Goal: Check status: Check status

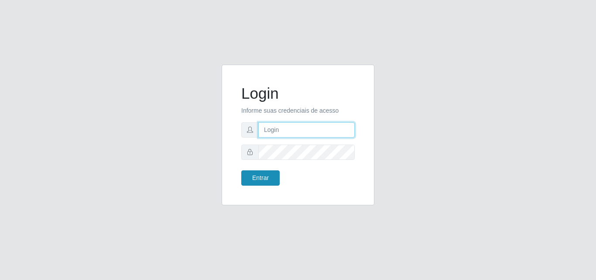
type input "[EMAIL_ADDRESS][DOMAIN_NAME]"
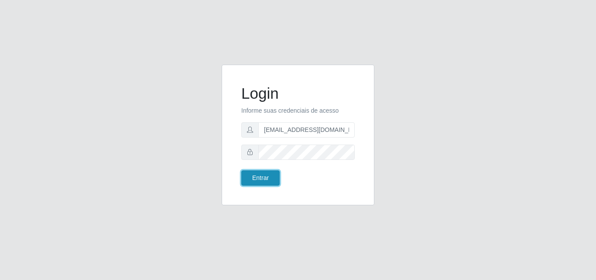
click at [268, 182] on button "Entrar" at bounding box center [260, 177] width 38 height 15
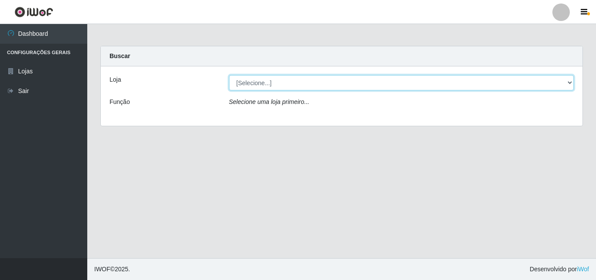
click at [292, 84] on select "[Selecione...] Hiper Queiroz - [GEOGRAPHIC_DATA]" at bounding box center [401, 82] width 345 height 15
select select "514"
click at [229, 75] on select "[Selecione...] Hiper Queiroz - [GEOGRAPHIC_DATA]" at bounding box center [401, 82] width 345 height 15
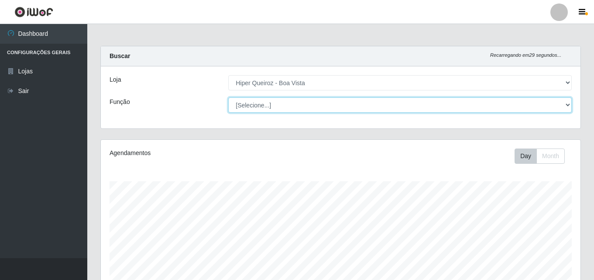
click at [269, 102] on select "[Selecione...] Embalador Embalador + Embalador ++ Operador de Caixa Operador de…" at bounding box center [399, 104] width 343 height 15
click at [278, 108] on select "[Selecione...] Embalador Embalador + Embalador ++ Operador de Caixa Operador de…" at bounding box center [399, 104] width 343 height 15
click at [228, 97] on select "[Selecione...] Embalador Embalador + Embalador ++ Operador de Caixa Operador de…" at bounding box center [399, 104] width 343 height 15
drag, startPoint x: 341, startPoint y: 103, endPoint x: 360, endPoint y: 103, distance: 19.2
click at [341, 103] on select "[Selecione...] Embalador Embalador + Embalador ++ Operador de Caixa Operador de…" at bounding box center [399, 104] width 343 height 15
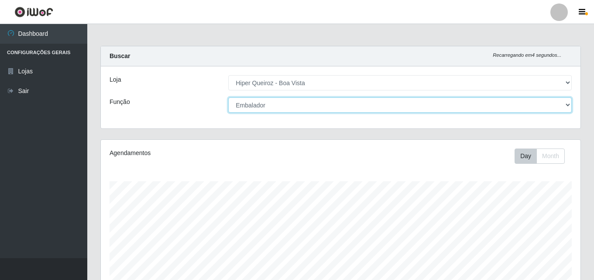
click at [228, 97] on select "[Selecione...] Embalador Embalador + Embalador ++ Operador de Caixa Operador de…" at bounding box center [399, 104] width 343 height 15
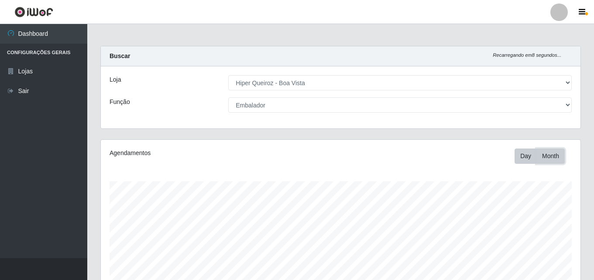
click at [561, 152] on button "Month" at bounding box center [550, 155] width 28 height 15
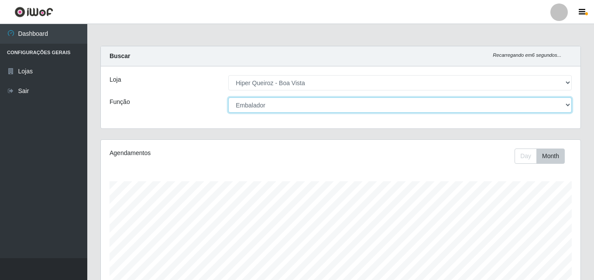
drag, startPoint x: 304, startPoint y: 103, endPoint x: 292, endPoint y: 106, distance: 12.2
click at [304, 103] on select "[Selecione...] Embalador Embalador + Embalador ++ Operador de Caixa Operador de…" at bounding box center [399, 104] width 343 height 15
select select "22"
click at [228, 97] on select "[Selecione...] Embalador Embalador + Embalador ++ Operador de Caixa Operador de…" at bounding box center [399, 104] width 343 height 15
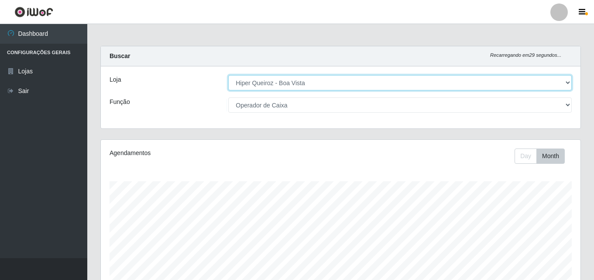
click at [340, 80] on select "[Selecione...] Hiper Queiroz - [GEOGRAPHIC_DATA]" at bounding box center [399, 82] width 343 height 15
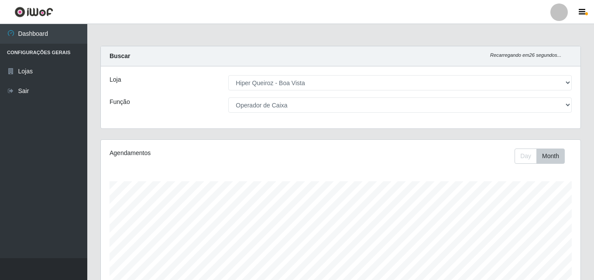
click at [279, 133] on div "Carregando... Buscar Recarregando em 26 segundos... Loja [Selecione...] Hiper Q…" at bounding box center [341, 92] width 494 height 93
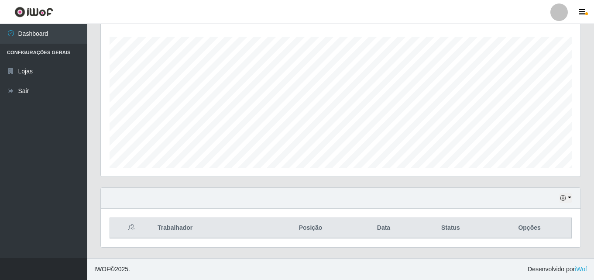
scroll to position [14, 0]
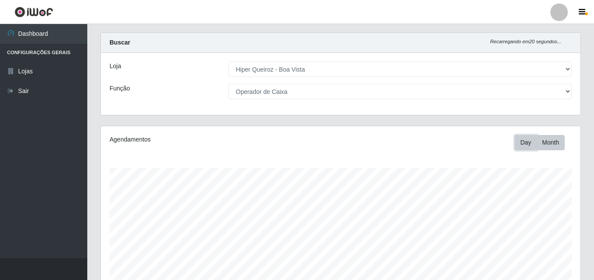
click at [534, 147] on button "Day" at bounding box center [526, 142] width 22 height 15
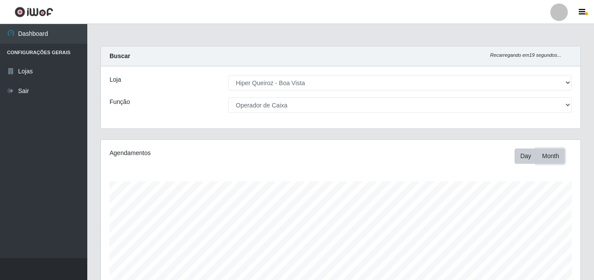
click at [559, 156] on button "Month" at bounding box center [550, 155] width 28 height 15
click at [524, 154] on button "Day" at bounding box center [526, 155] width 22 height 15
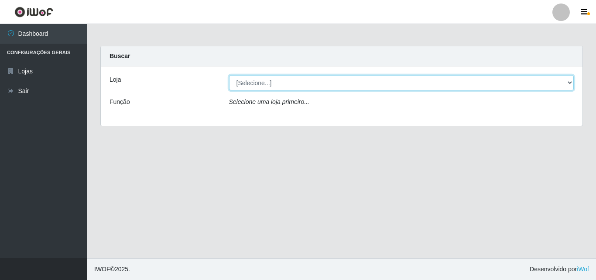
click at [285, 86] on select "[Selecione...] Hiper Queiroz - [GEOGRAPHIC_DATA]" at bounding box center [401, 82] width 345 height 15
select select "514"
click at [229, 75] on select "[Selecione...] Hiper Queiroz - [GEOGRAPHIC_DATA]" at bounding box center [401, 82] width 345 height 15
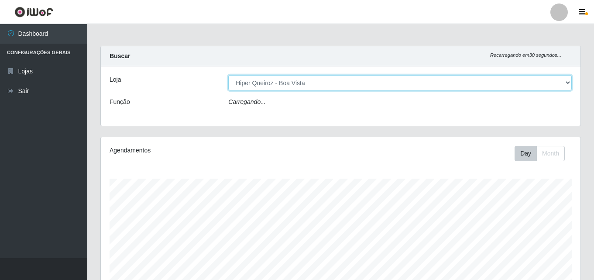
scroll to position [181, 480]
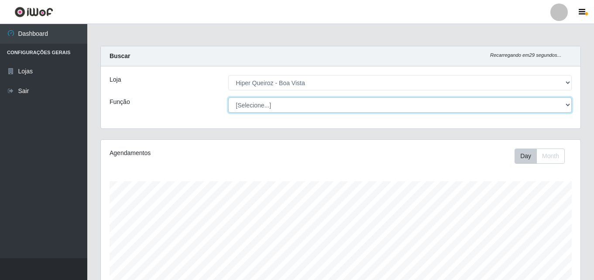
click at [252, 108] on select "[Selecione...] Embalador Embalador + Embalador ++ Operador de Caixa Operador de…" at bounding box center [399, 104] width 343 height 15
click at [228, 97] on select "[Selecione...] Embalador Embalador + Embalador ++ Operador de Caixa Operador de…" at bounding box center [399, 104] width 343 height 15
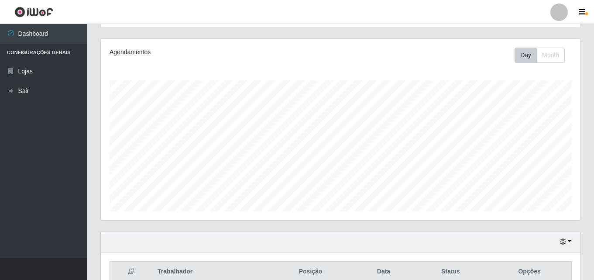
scroll to position [144, 0]
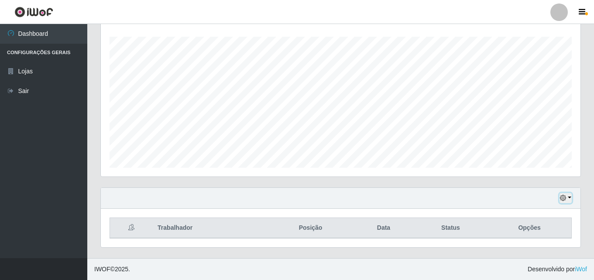
click at [565, 197] on icon "button" at bounding box center [563, 198] width 6 height 6
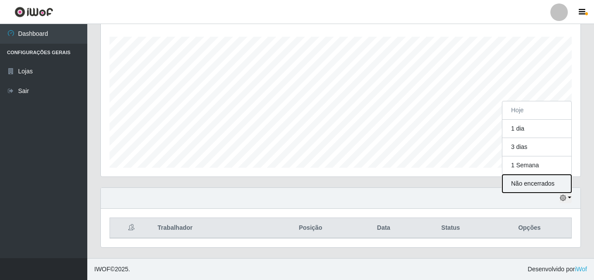
click at [536, 187] on button "Não encerrados" at bounding box center [536, 184] width 69 height 18
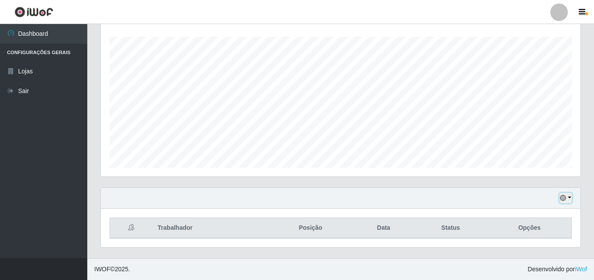
click at [568, 201] on button "button" at bounding box center [566, 198] width 12 height 10
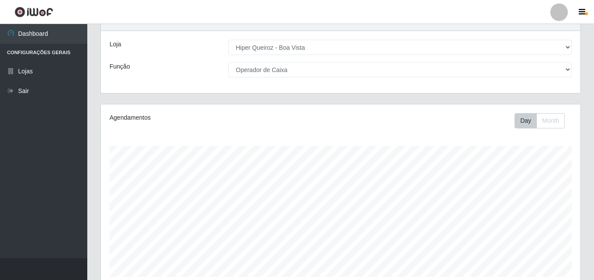
scroll to position [0, 0]
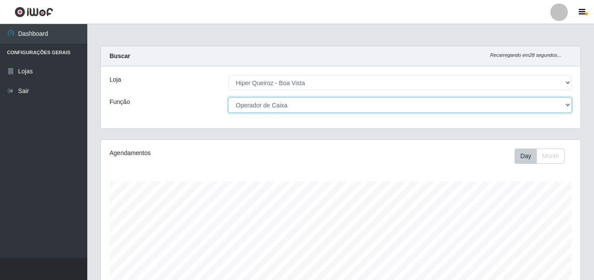
click at [457, 110] on select "[Selecione...] Embalador Embalador + Embalador ++ Operador de Caixa Operador de…" at bounding box center [399, 104] width 343 height 15
click at [228, 97] on select "[Selecione...] Embalador Embalador + Embalador ++ Operador de Caixa Operador de…" at bounding box center [399, 104] width 343 height 15
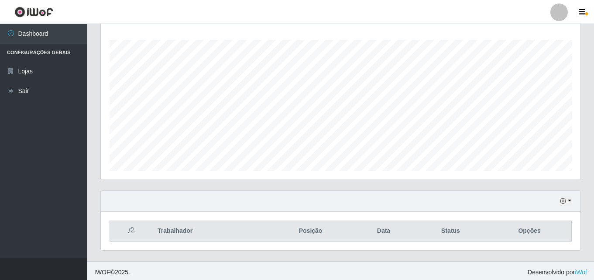
scroll to position [144, 0]
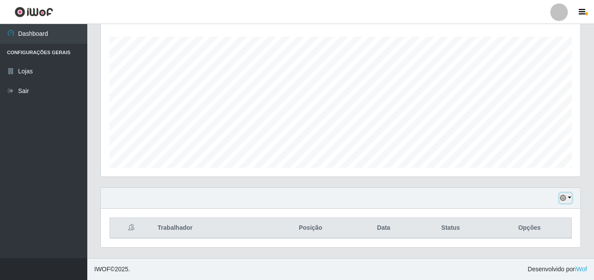
click at [566, 201] on icon "button" at bounding box center [563, 198] width 6 height 6
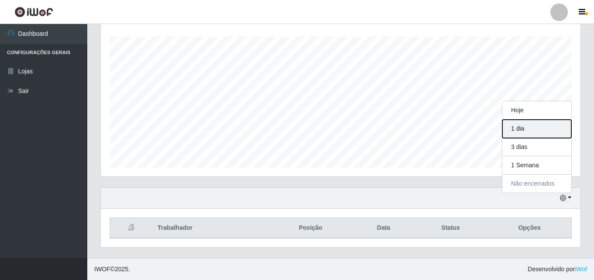
click at [522, 131] on button "1 dia" at bounding box center [536, 129] width 69 height 18
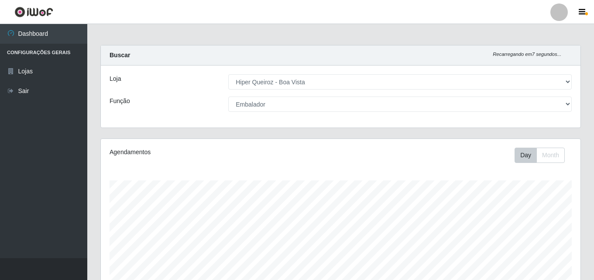
scroll to position [0, 0]
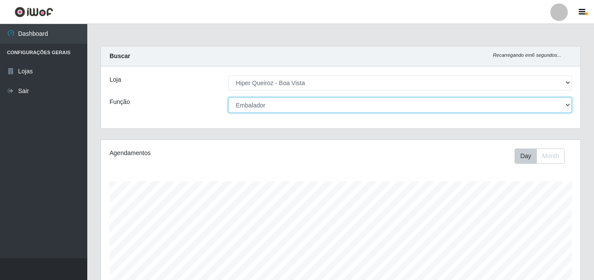
drag, startPoint x: 290, startPoint y: 107, endPoint x: 278, endPoint y: 112, distance: 13.3
click at [290, 107] on select "[Selecione...] Embalador Embalador + Embalador ++ Operador de Caixa Operador de…" at bounding box center [399, 104] width 343 height 15
select select "22"
click at [228, 97] on select "[Selecione...] Embalador Embalador + Embalador ++ Operador de Caixa Operador de…" at bounding box center [399, 104] width 343 height 15
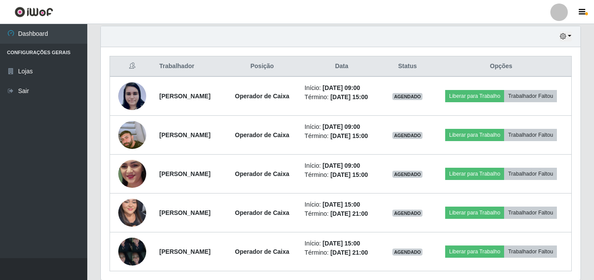
scroll to position [197, 0]
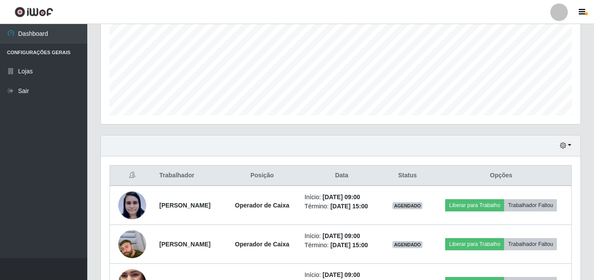
click at [558, 146] on div "Hoje 1 dia 3 dias 1 Semana Não encerrados" at bounding box center [341, 145] width 480 height 21
click at [567, 144] on button "button" at bounding box center [566, 146] width 12 height 10
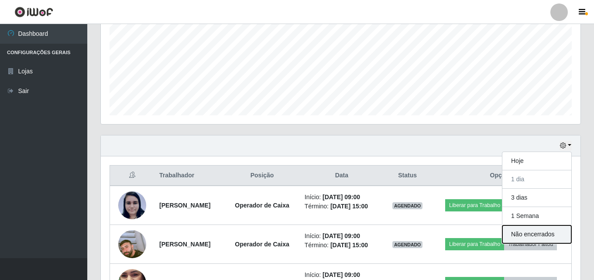
click at [539, 236] on button "Não encerrados" at bounding box center [536, 234] width 69 height 18
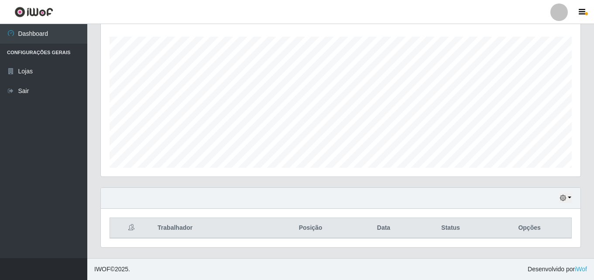
scroll to position [144, 0]
click at [568, 195] on button "button" at bounding box center [566, 198] width 12 height 10
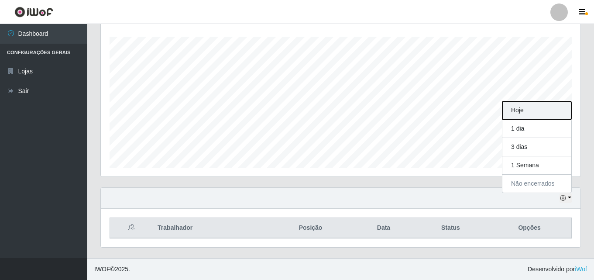
click at [529, 107] on button "Hoje" at bounding box center [536, 110] width 69 height 18
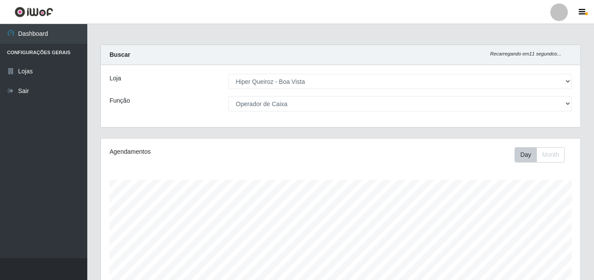
scroll to position [0, 0]
click at [550, 154] on button "Month" at bounding box center [550, 155] width 28 height 15
